Goal: Task Accomplishment & Management: Manage account settings

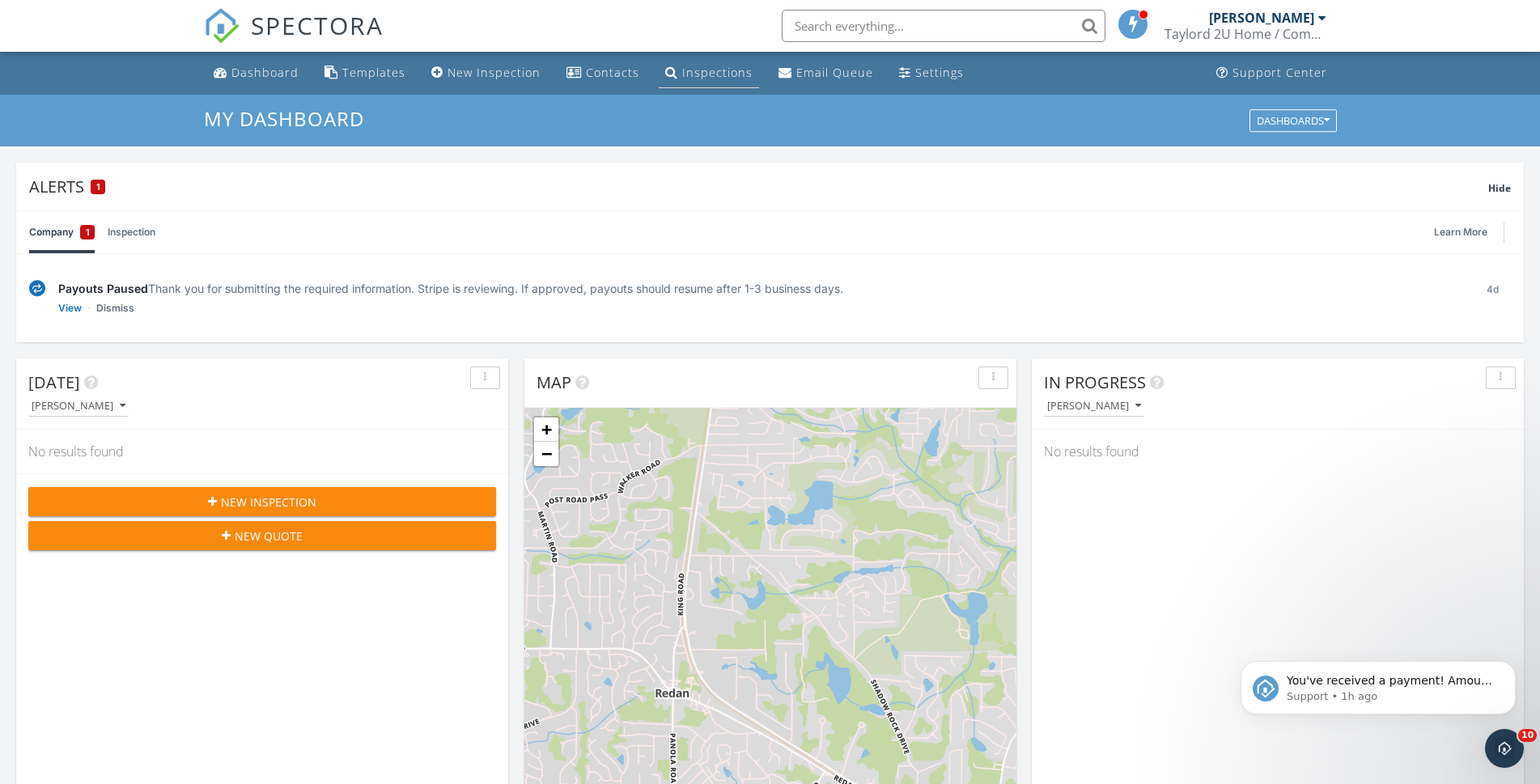
click at [697, 68] on div "Inspections" at bounding box center [717, 72] width 70 height 16
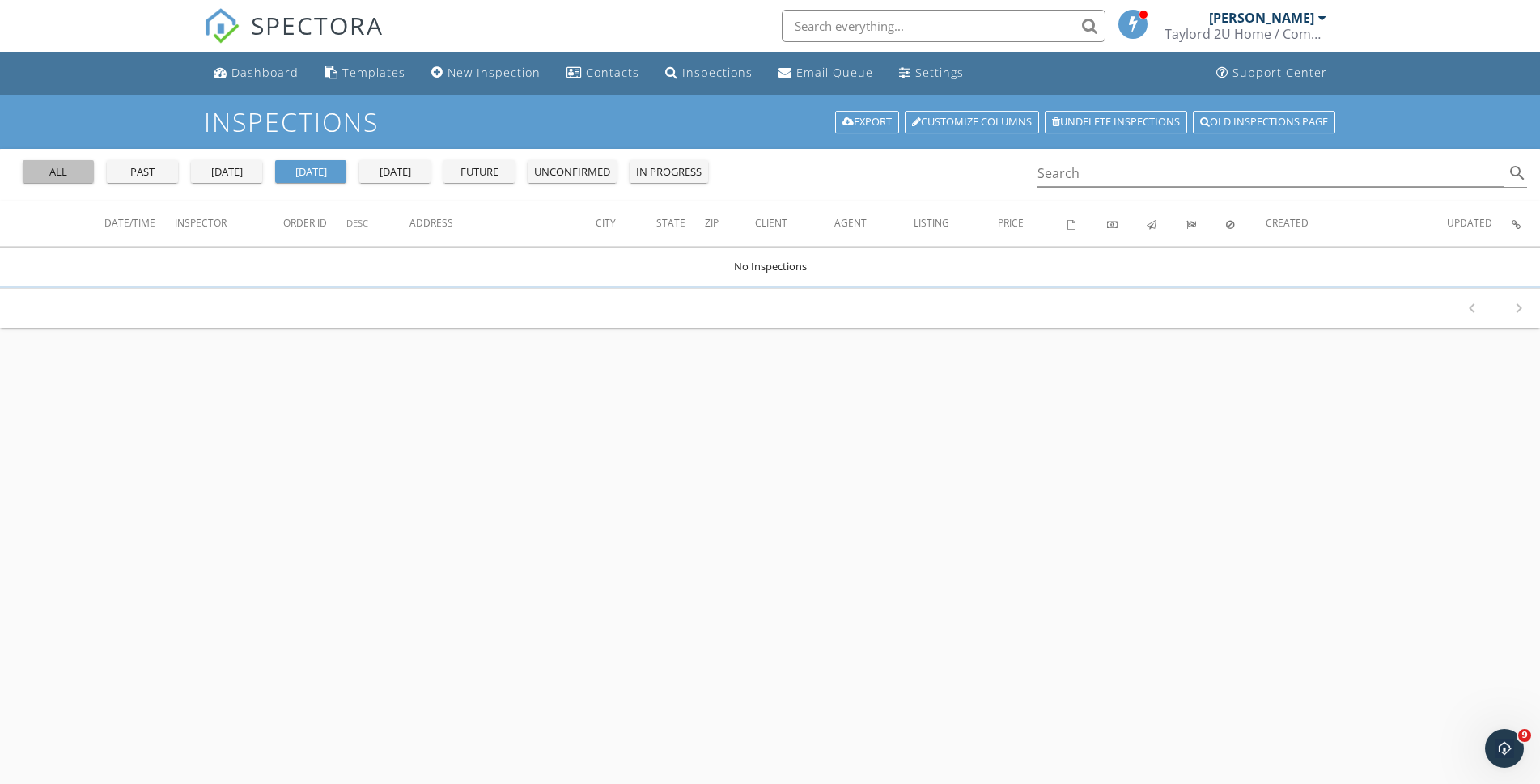
click at [69, 169] on div "all" at bounding box center [58, 172] width 58 height 17
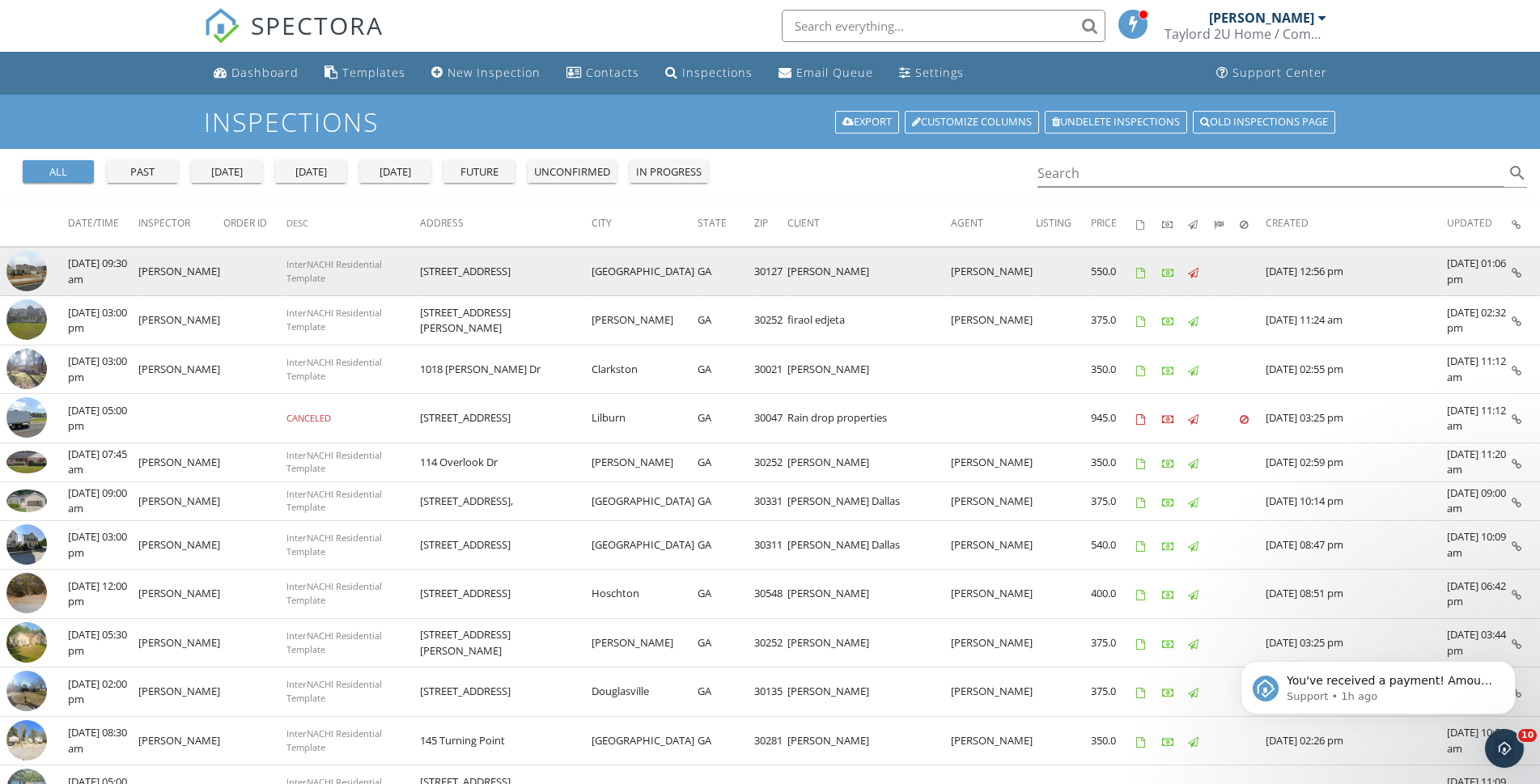
click at [25, 266] on img at bounding box center [27, 271] width 41 height 41
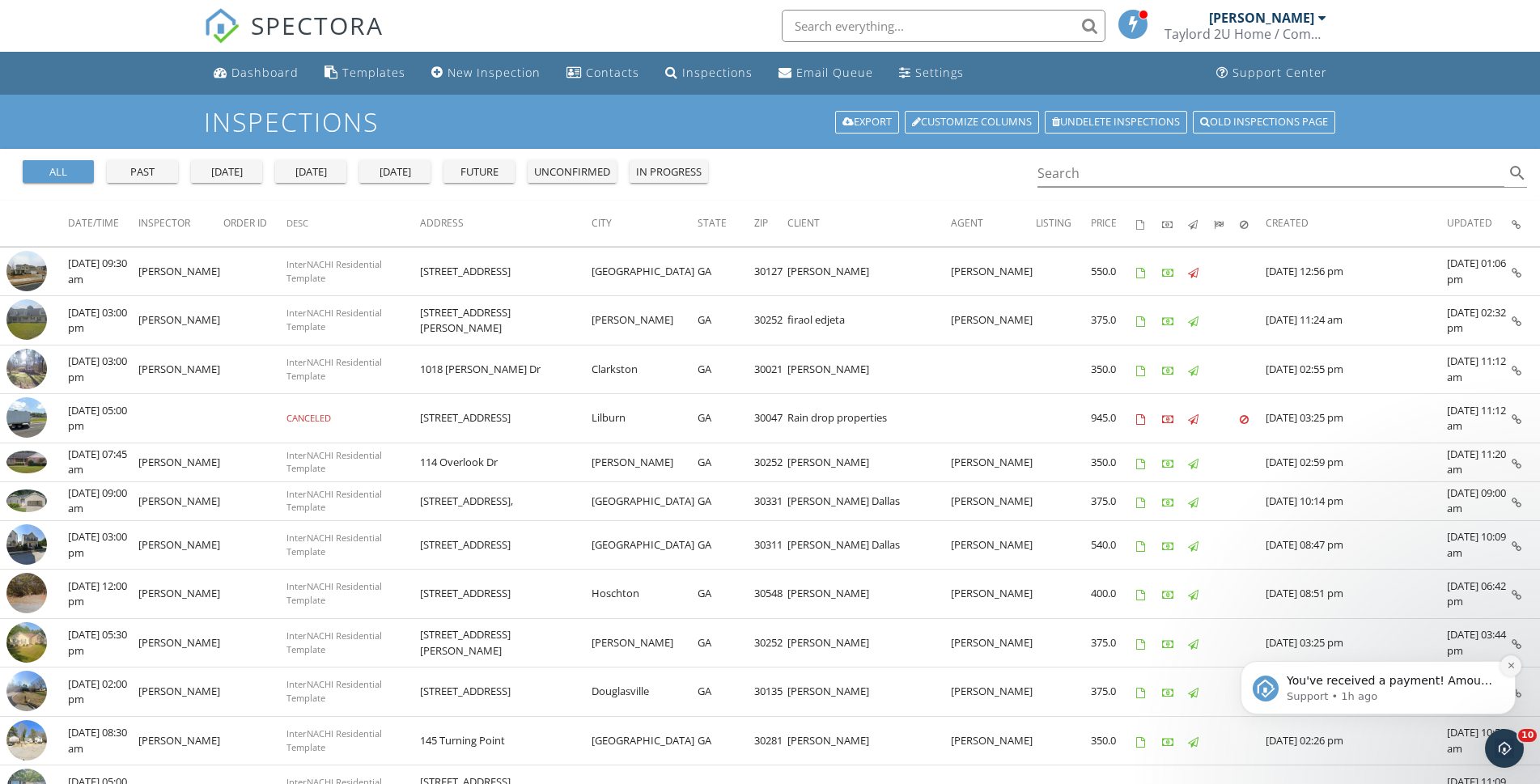
click at [1514, 667] on icon "Dismiss notification" at bounding box center [1511, 665] width 9 height 9
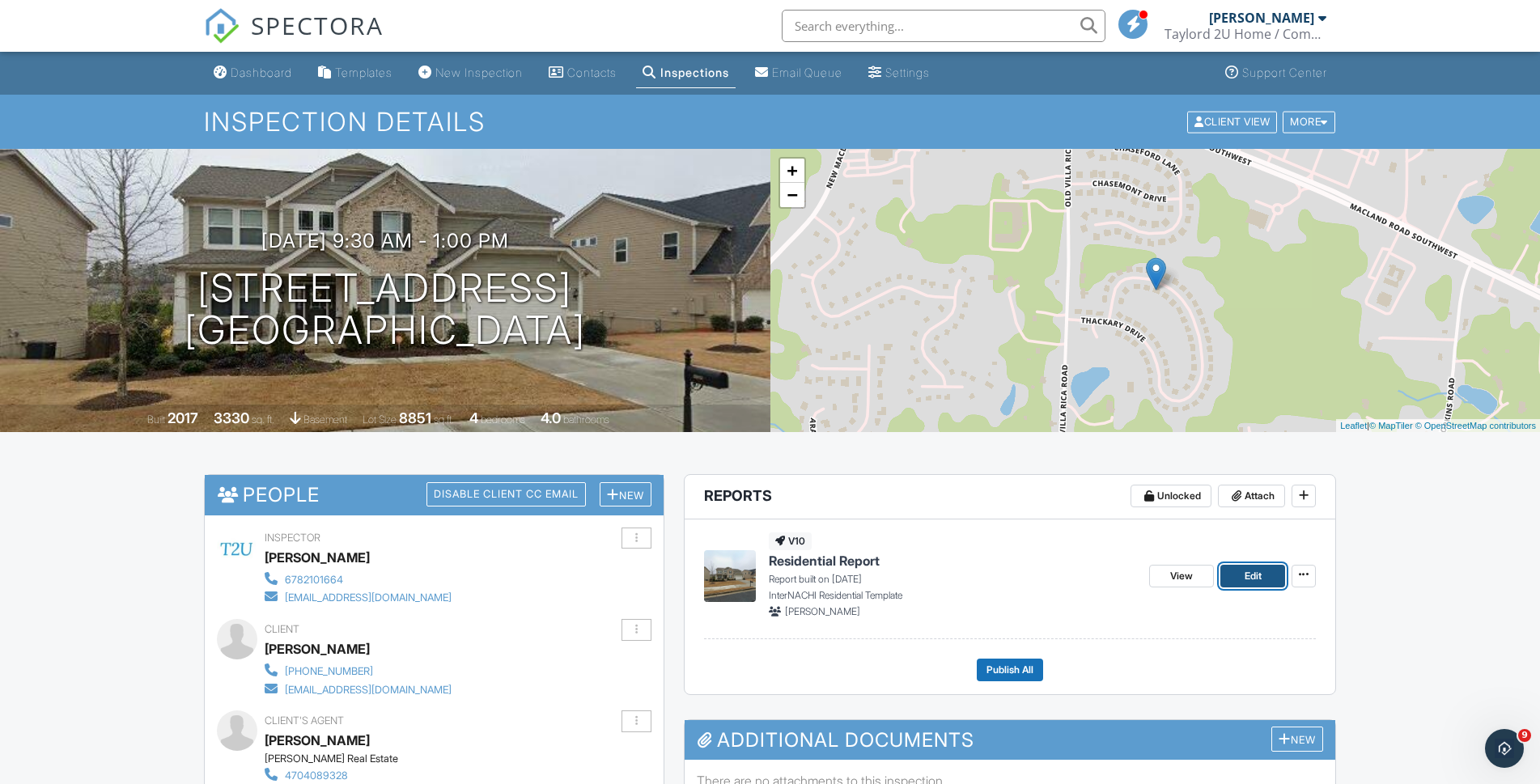
click at [1246, 574] on span "Edit" at bounding box center [1253, 576] width 17 height 17
